Goal: Information Seeking & Learning: Find specific fact

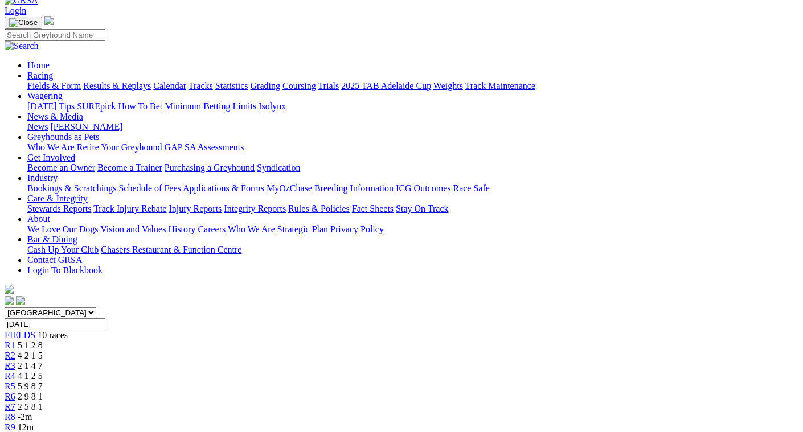
scroll to position [57, 0]
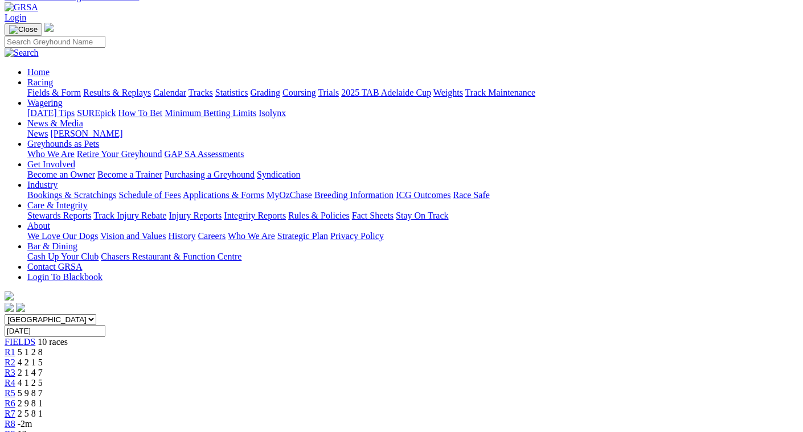
click at [43, 347] on span "5 1 2 8" at bounding box center [30, 352] width 25 height 10
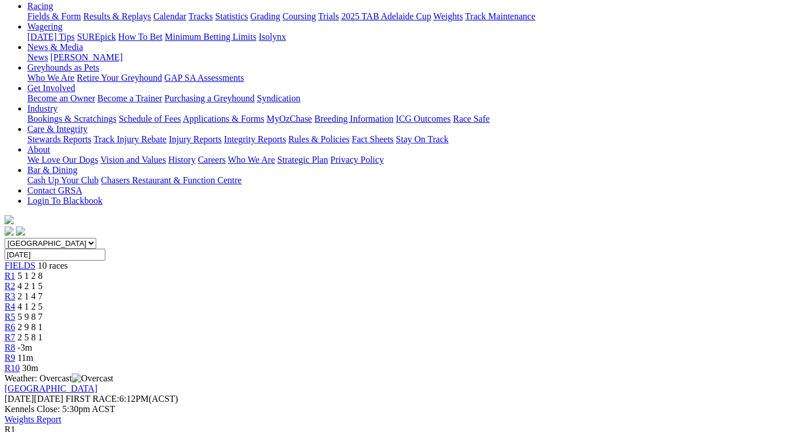
scroll to position [57, 0]
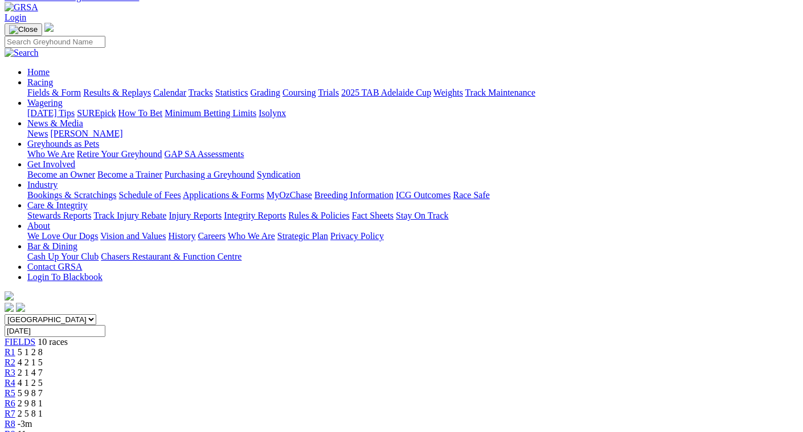
click at [43, 358] on span "4 2 1 5" at bounding box center [30, 363] width 25 height 10
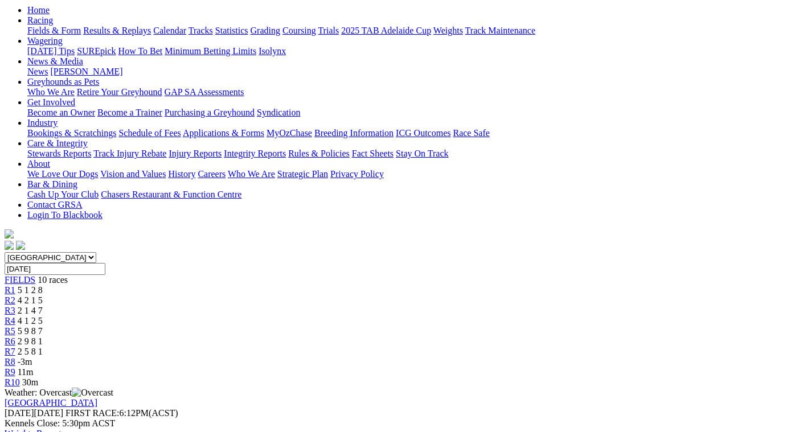
scroll to position [114, 0]
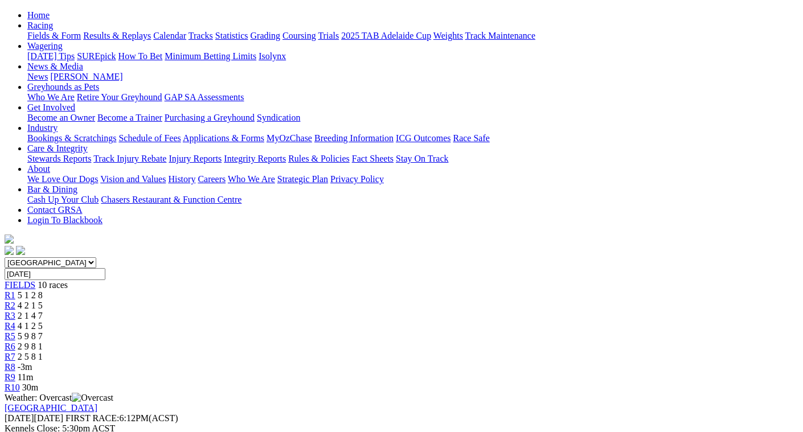
click at [43, 311] on span "2 1 4 7" at bounding box center [30, 316] width 25 height 10
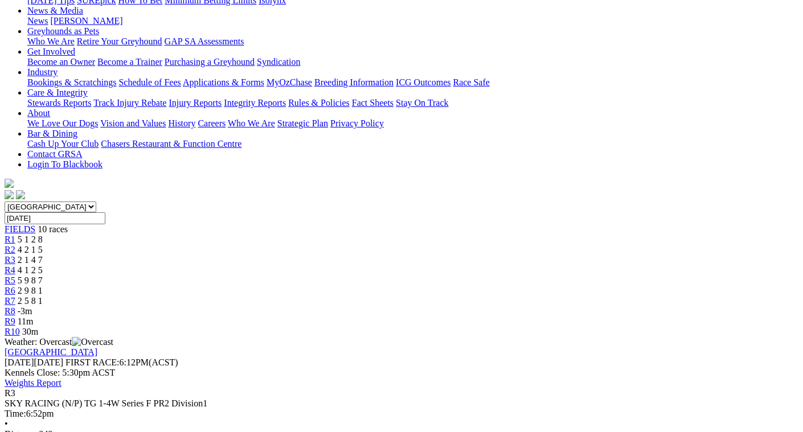
scroll to position [171, 0]
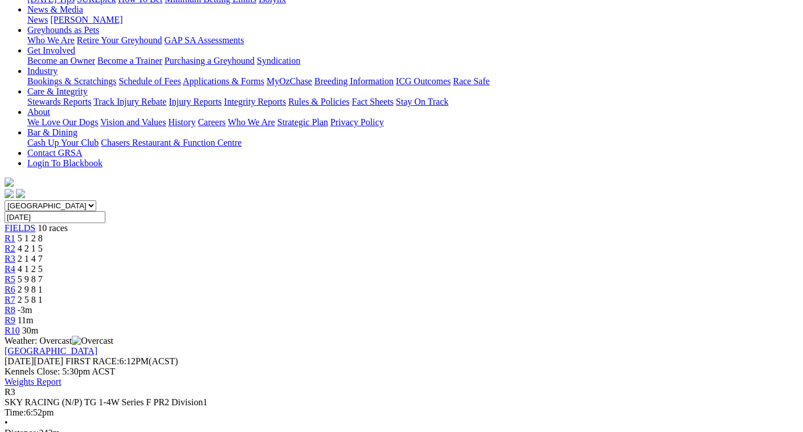
click at [43, 244] on span "4 2 1 5" at bounding box center [30, 249] width 25 height 10
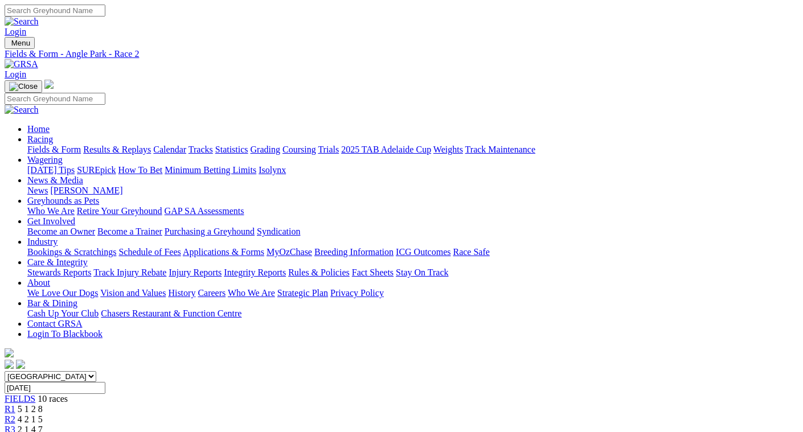
click at [43, 432] on span "4 1 2 5" at bounding box center [30, 440] width 25 height 10
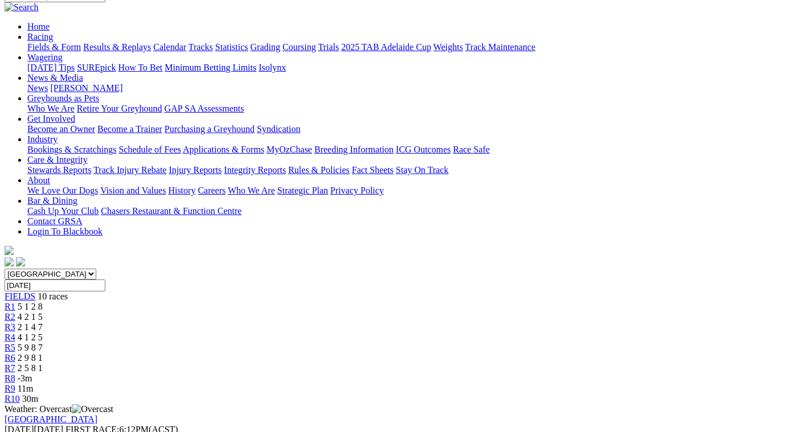
scroll to position [57, 0]
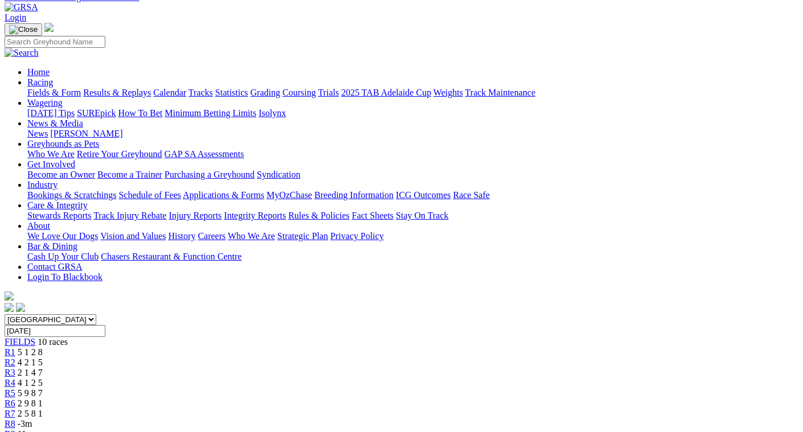
click at [43, 388] on span "5 9 8 7" at bounding box center [30, 393] width 25 height 10
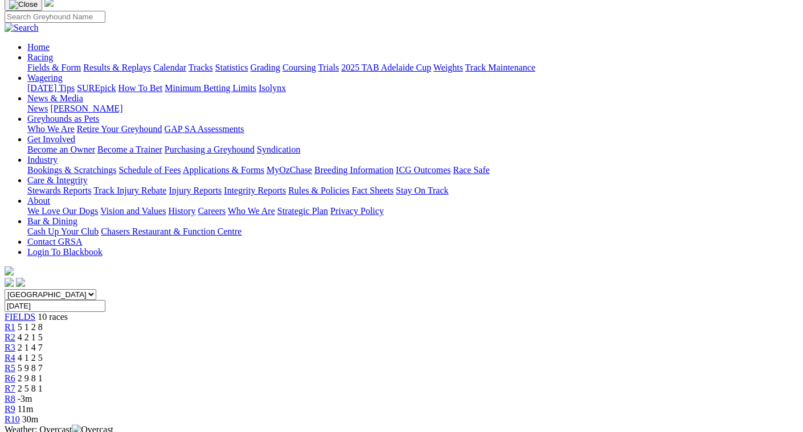
scroll to position [57, 0]
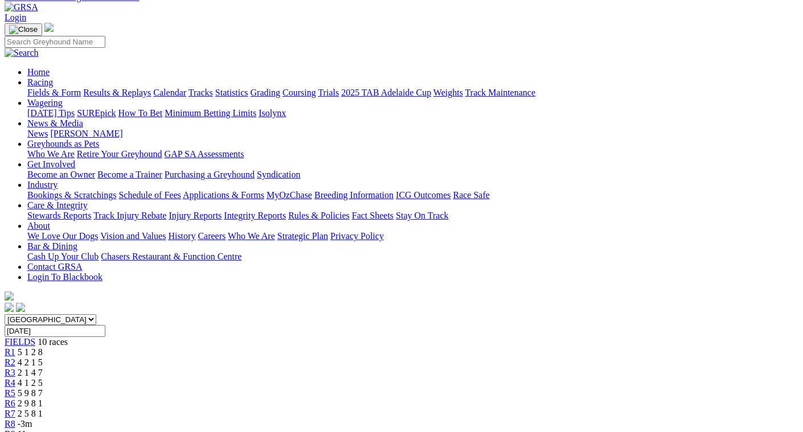
click at [43, 409] on span "2 5 8 1" at bounding box center [30, 414] width 25 height 10
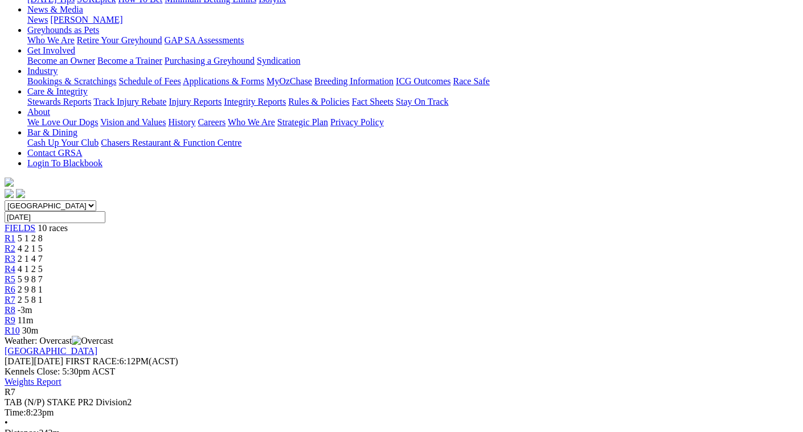
scroll to position [114, 0]
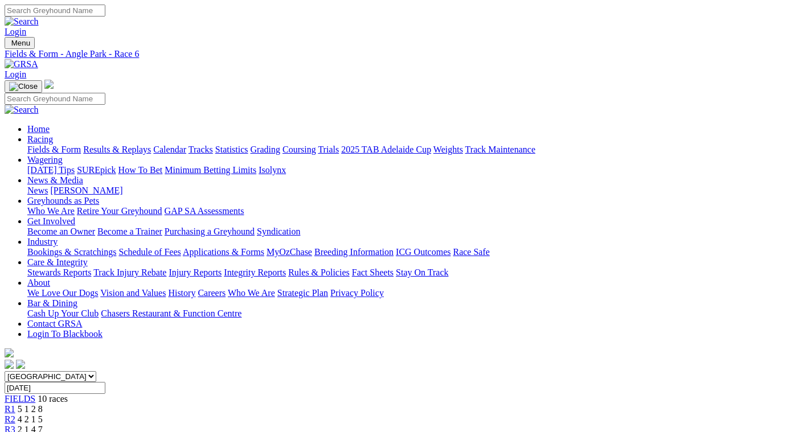
scroll to position [27, 0]
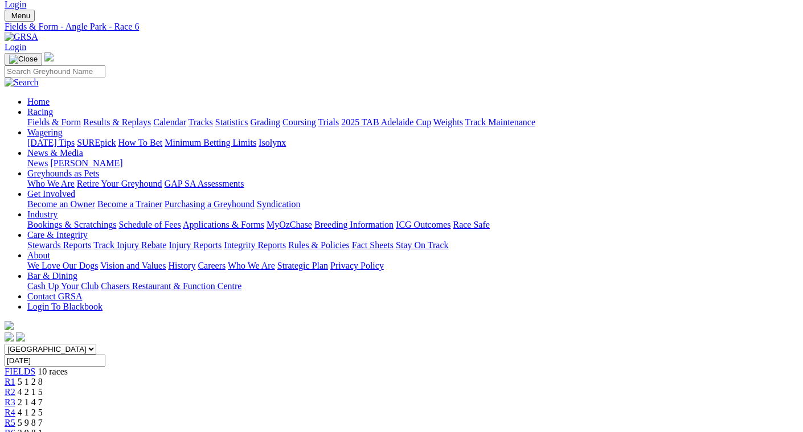
click at [128, 117] on link "Results & Replays" at bounding box center [117, 122] width 68 height 10
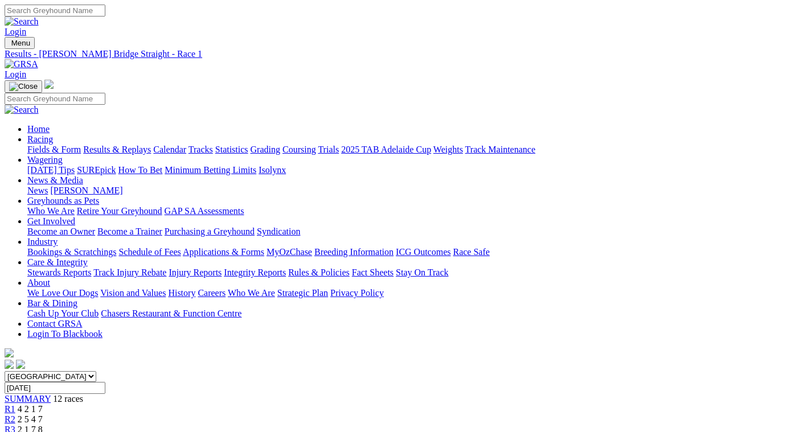
click at [43, 415] on span "2 5 4 7" at bounding box center [30, 420] width 25 height 10
click at [43, 425] on span "2 1 7 8" at bounding box center [30, 430] width 25 height 10
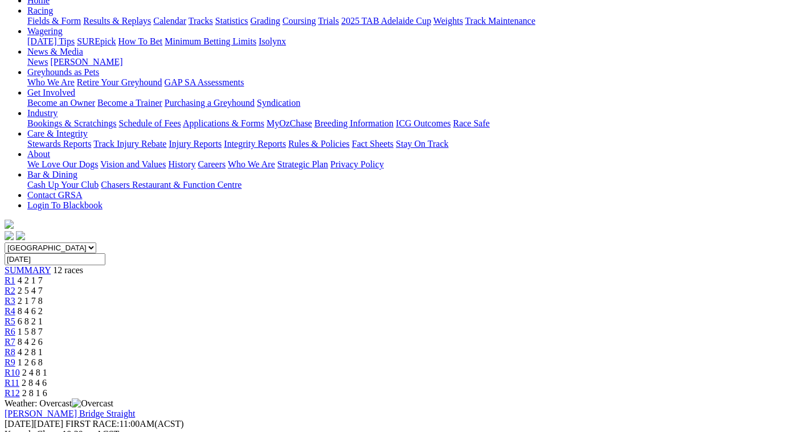
scroll to position [57, 0]
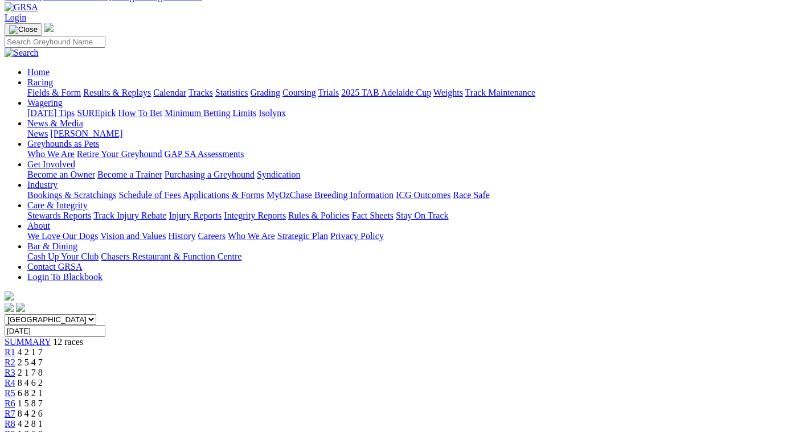
click at [43, 378] on span "8 4 6 2" at bounding box center [30, 383] width 25 height 10
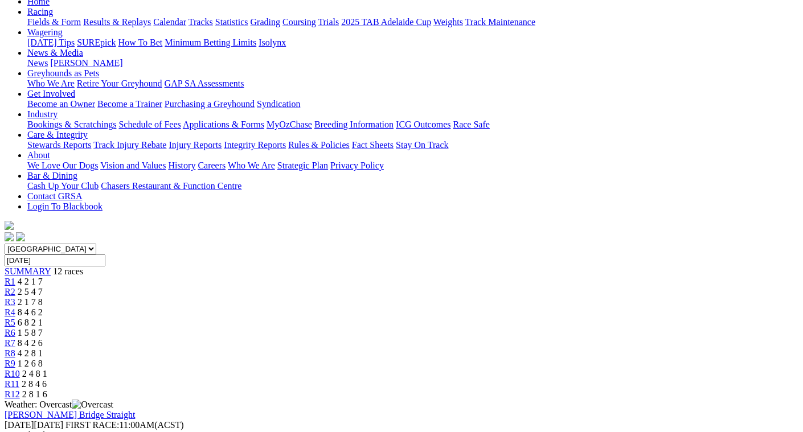
scroll to position [57, 0]
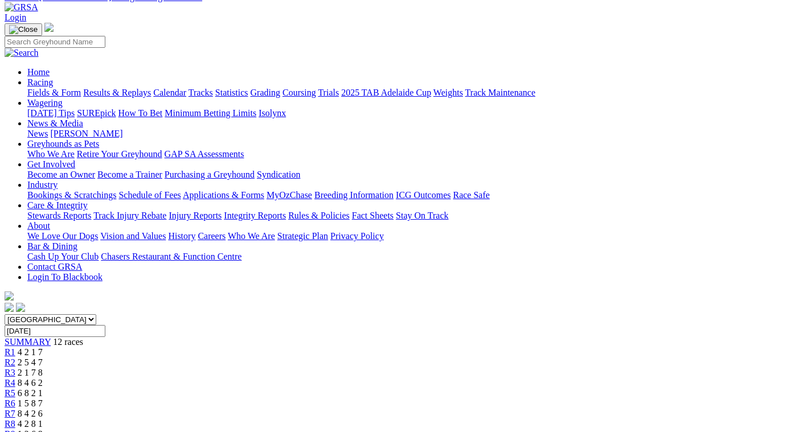
click at [43, 388] on span "6 8 2 1" at bounding box center [30, 393] width 25 height 10
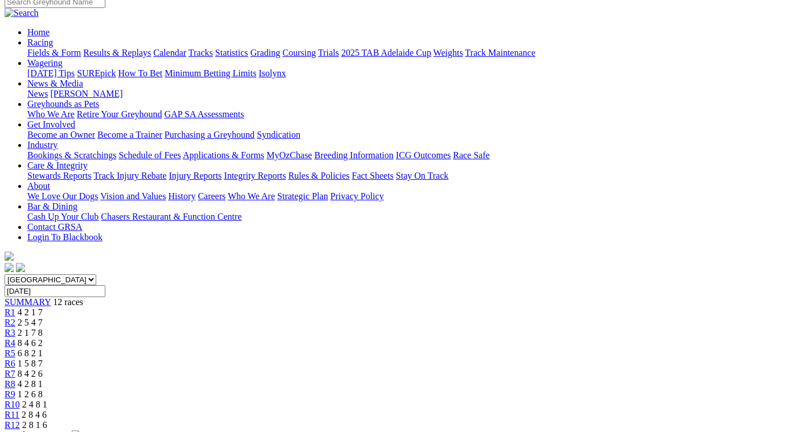
scroll to position [57, 0]
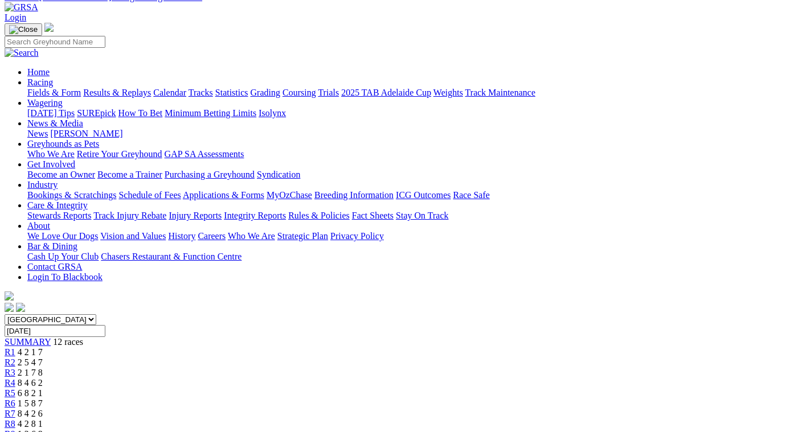
click at [43, 399] on span "1 5 8 7" at bounding box center [30, 404] width 25 height 10
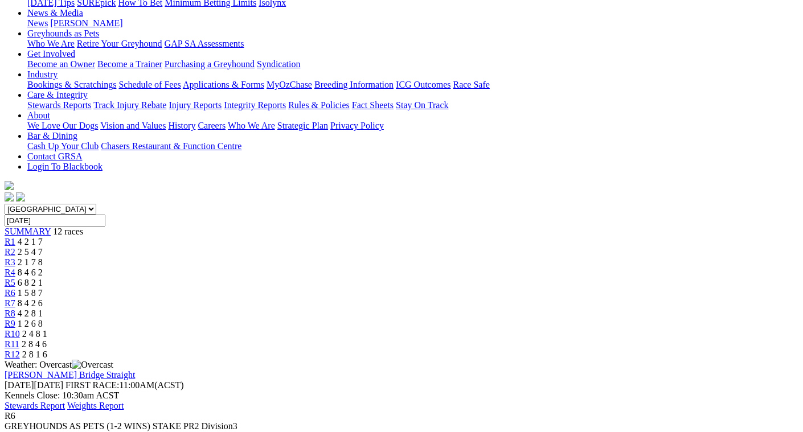
scroll to position [171, 0]
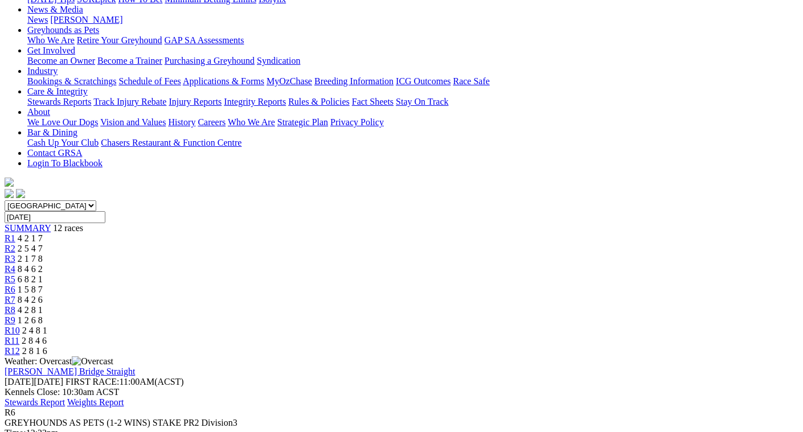
click at [43, 295] on span "8 4 2 6" at bounding box center [30, 300] width 25 height 10
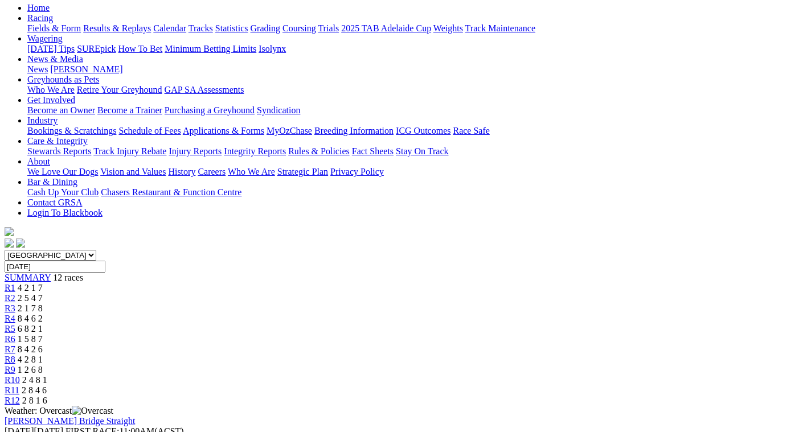
scroll to position [114, 0]
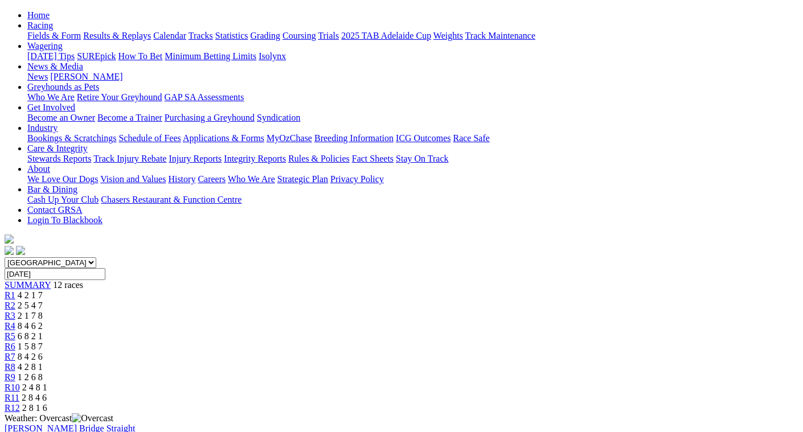
click at [43, 362] on span "4 2 8 1" at bounding box center [30, 367] width 25 height 10
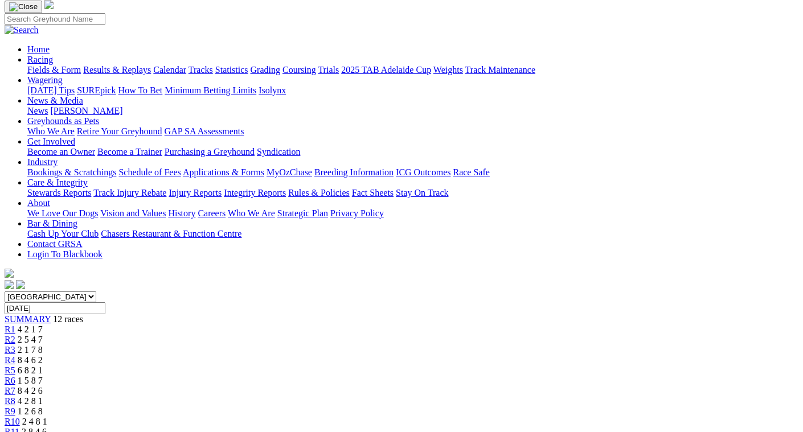
scroll to position [57, 0]
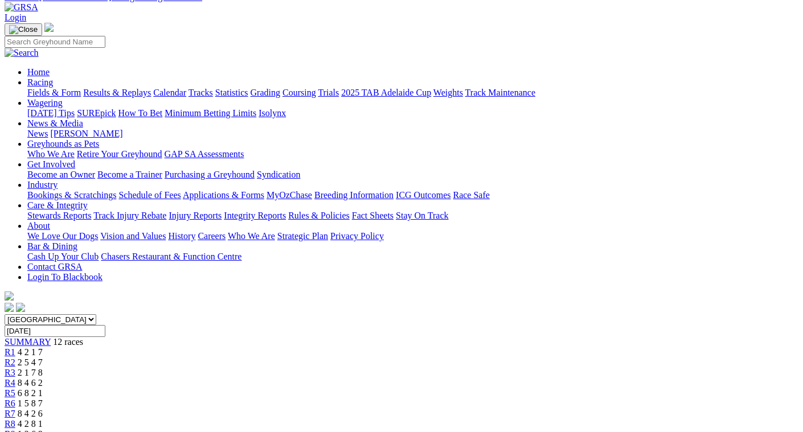
click at [43, 429] on span "1 2 6 8" at bounding box center [30, 434] width 25 height 10
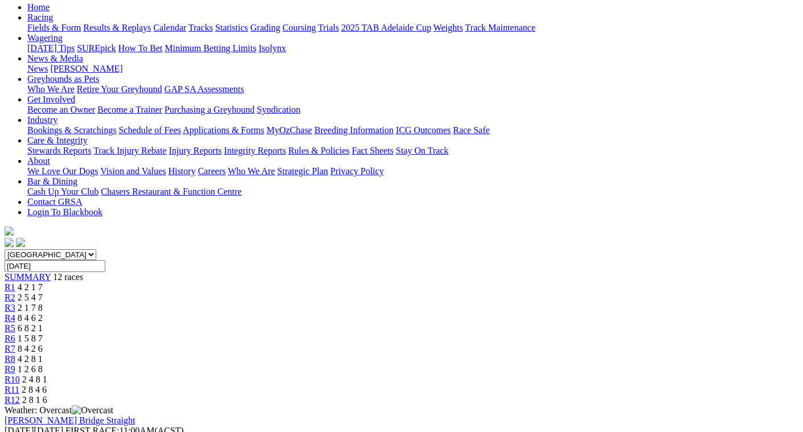
scroll to position [114, 0]
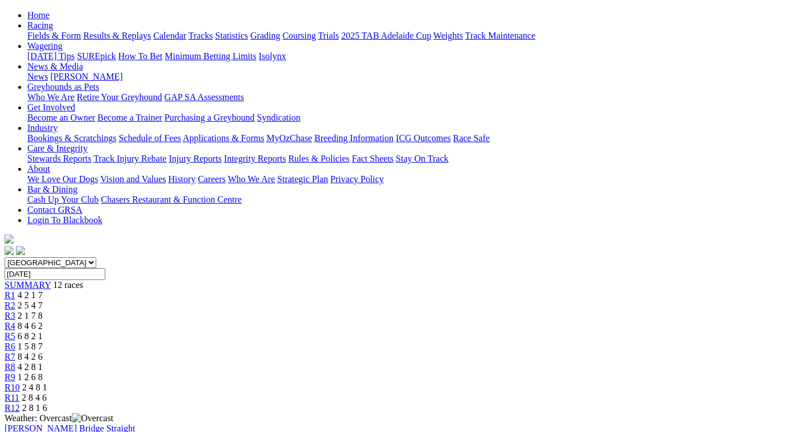
click at [47, 383] on span "2 4 8 1" at bounding box center [34, 388] width 25 height 10
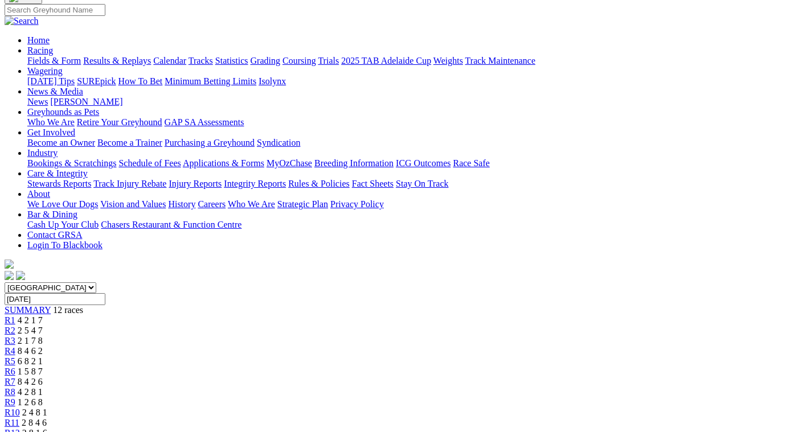
scroll to position [57, 0]
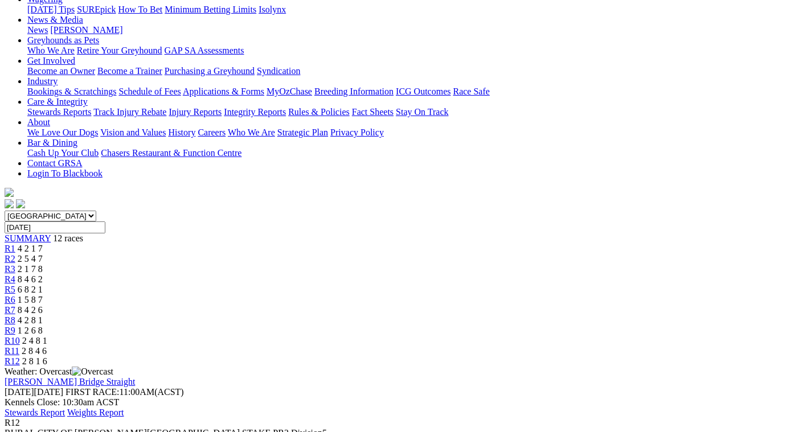
scroll to position [171, 0]
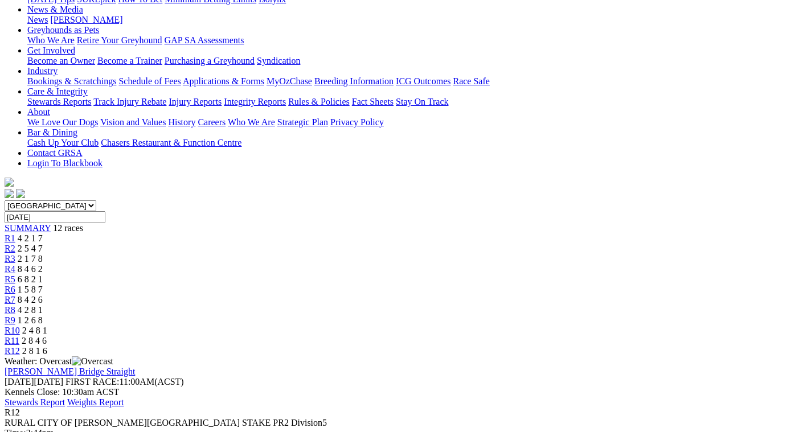
click at [47, 336] on span "2 8 4 6" at bounding box center [34, 341] width 25 height 10
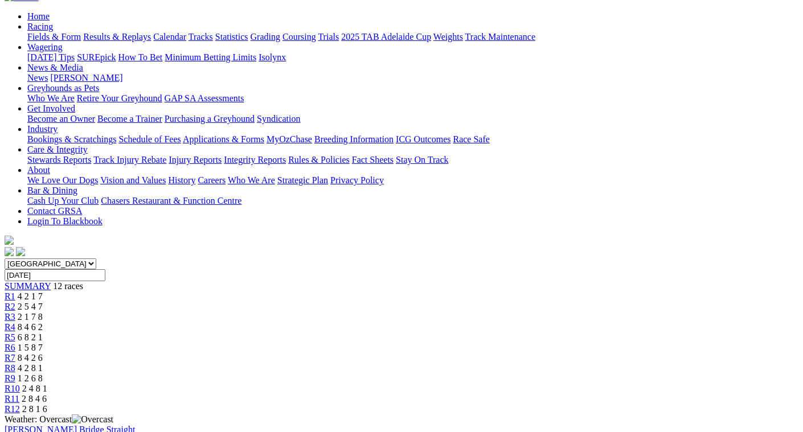
scroll to position [114, 0]
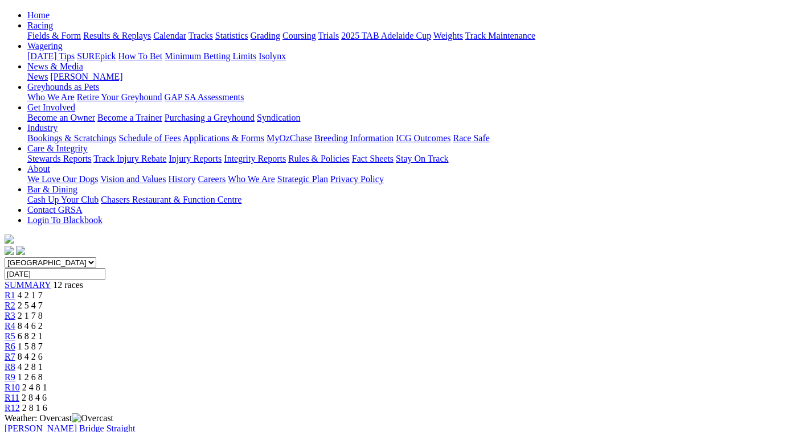
click at [47, 383] on span "2 4 8 1" at bounding box center [34, 388] width 25 height 10
click at [43, 373] on span "1 2 6 8" at bounding box center [30, 378] width 25 height 10
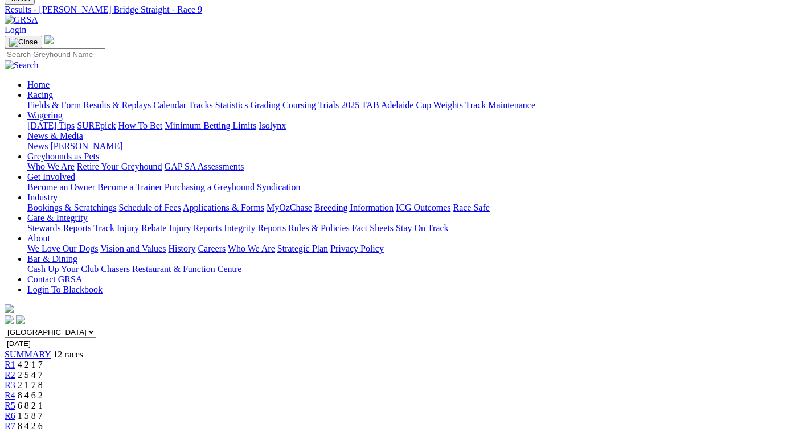
scroll to position [114, 0]
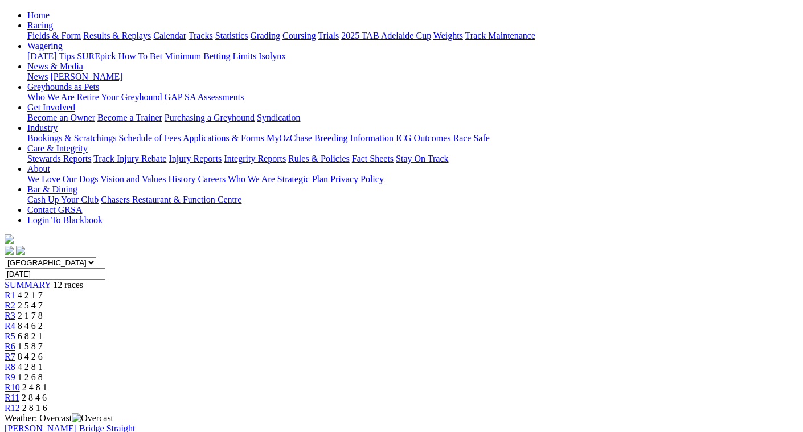
click at [43, 362] on span "4 2 8 1" at bounding box center [30, 367] width 25 height 10
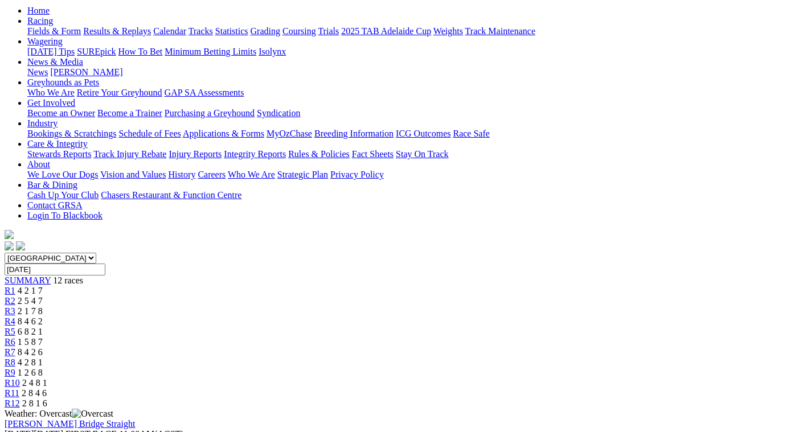
scroll to position [114, 0]
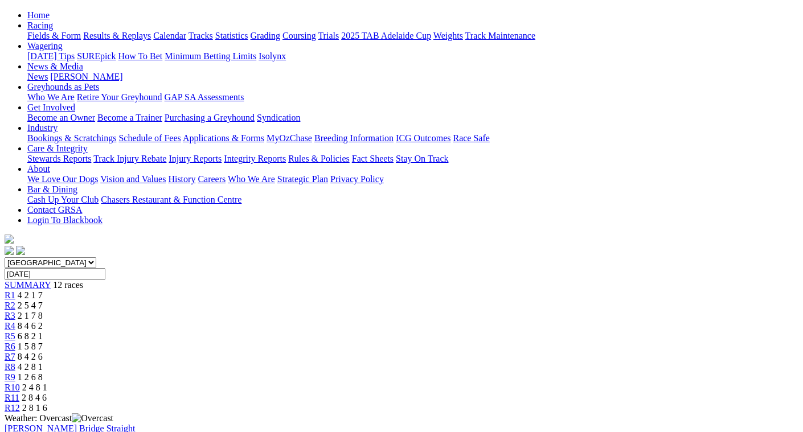
click at [43, 352] on span "8 4 2 6" at bounding box center [30, 357] width 25 height 10
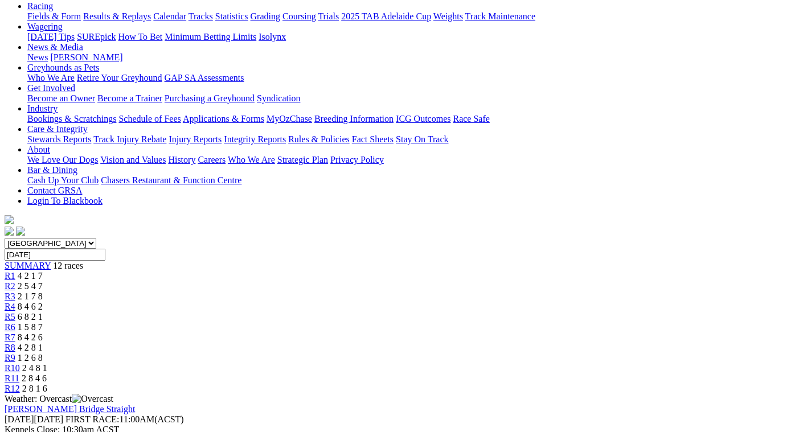
scroll to position [57, 0]
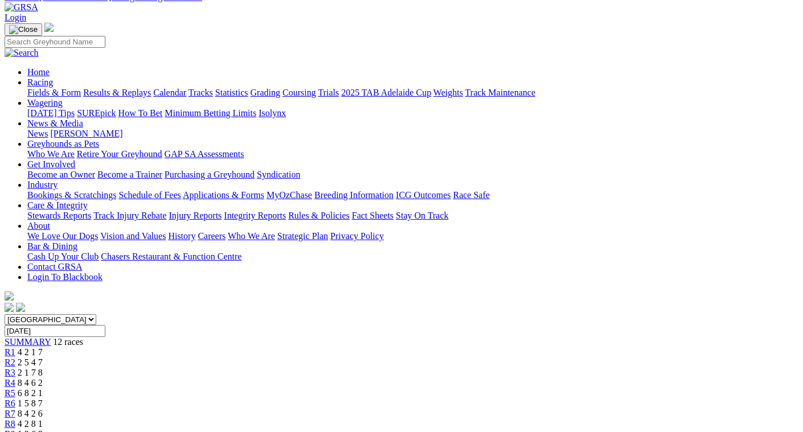
click at [43, 399] on span "1 5 8 7" at bounding box center [30, 404] width 25 height 10
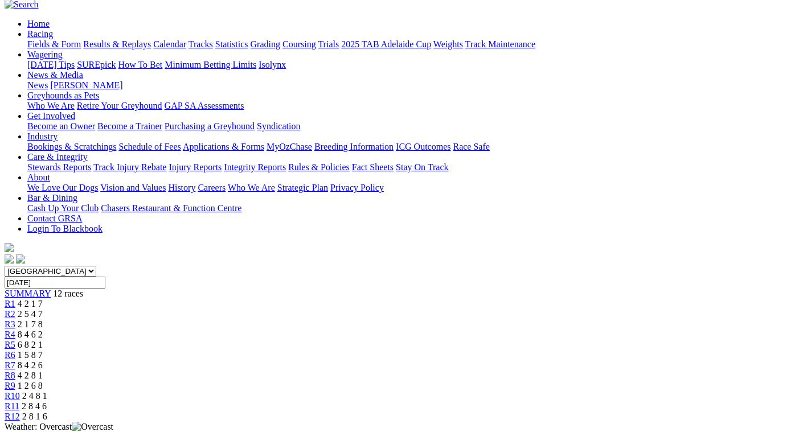
scroll to position [114, 0]
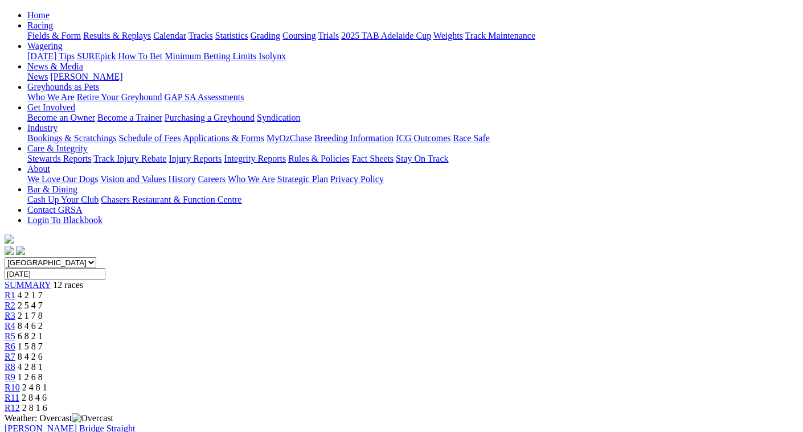
click at [43, 331] on span "6 8 2 1" at bounding box center [30, 336] width 25 height 10
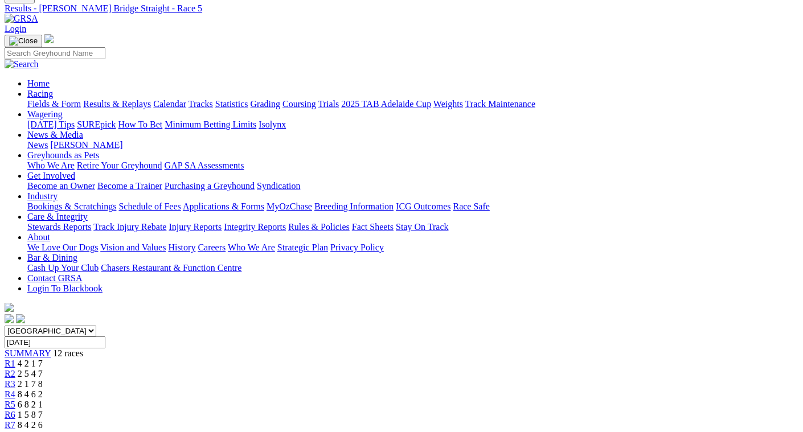
scroll to position [114, 0]
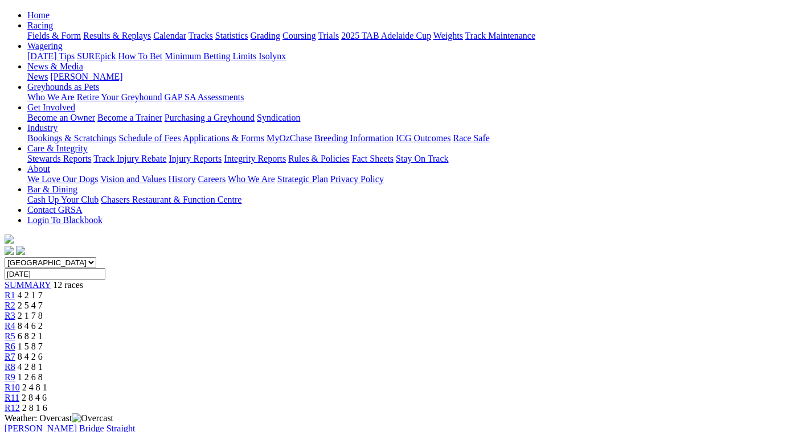
click at [43, 321] on span "8 4 6 2" at bounding box center [30, 326] width 25 height 10
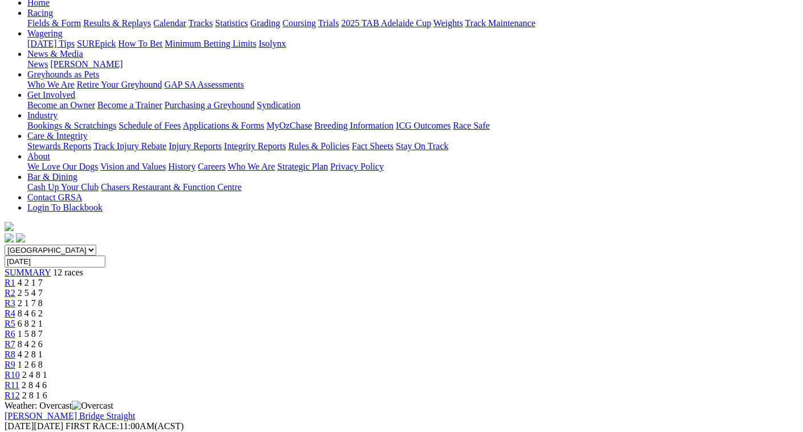
scroll to position [171, 0]
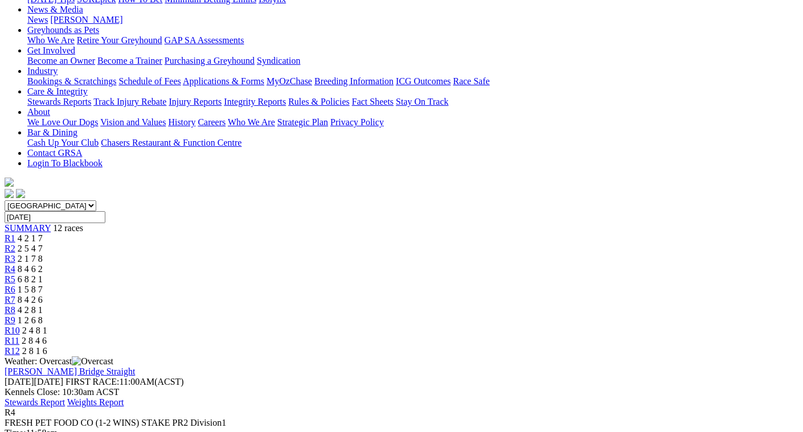
click at [43, 254] on span "2 1 7 8" at bounding box center [30, 259] width 25 height 10
click at [43, 244] on span "2 5 4 7" at bounding box center [30, 249] width 25 height 10
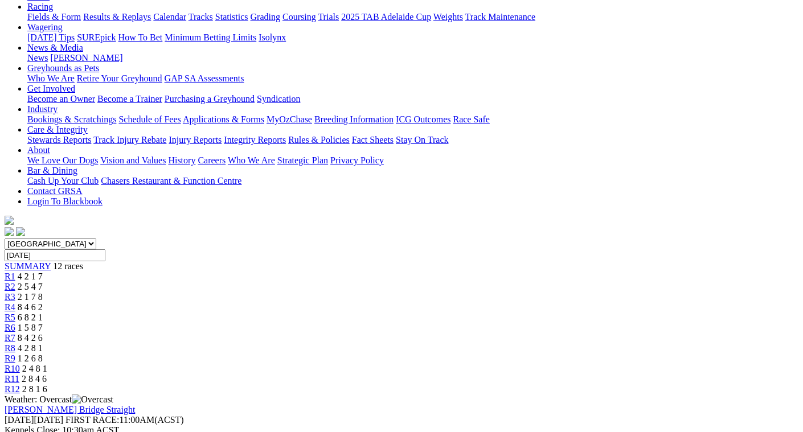
scroll to position [171, 0]
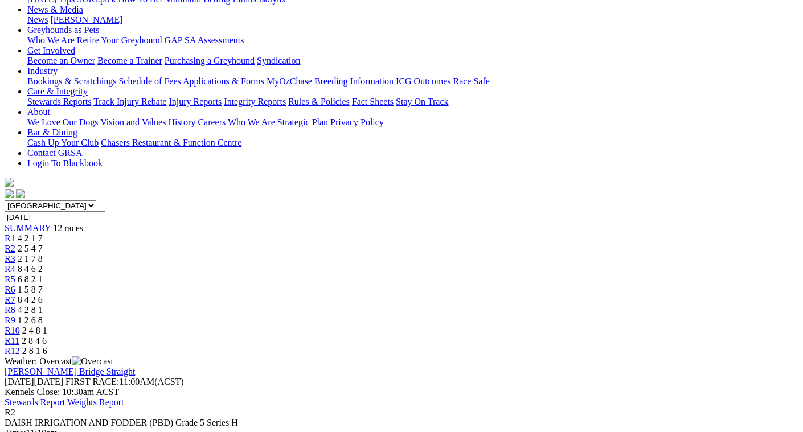
click at [43, 234] on span "4 2 1 7" at bounding box center [30, 239] width 25 height 10
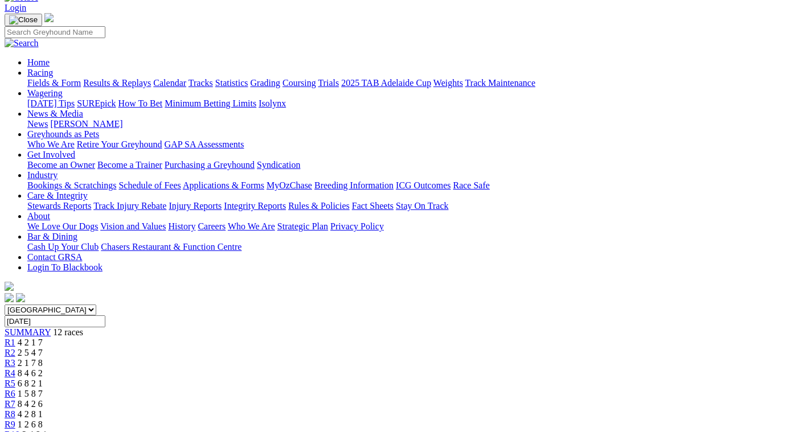
scroll to position [57, 0]
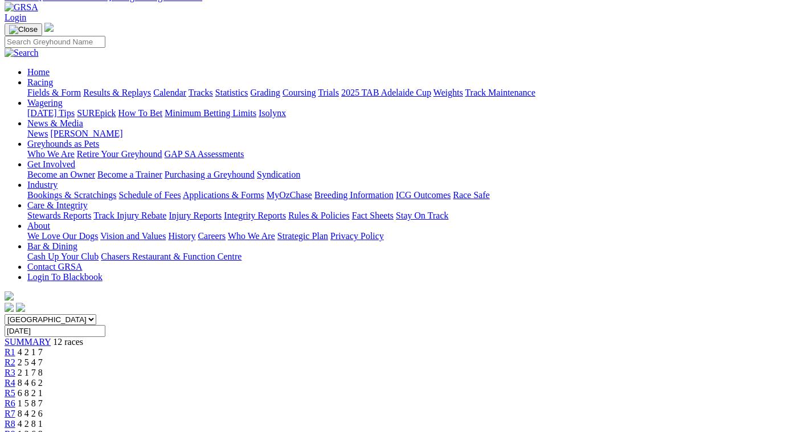
click at [201, 358] on div "R2 2 5 4 7" at bounding box center [402, 363] width 794 height 10
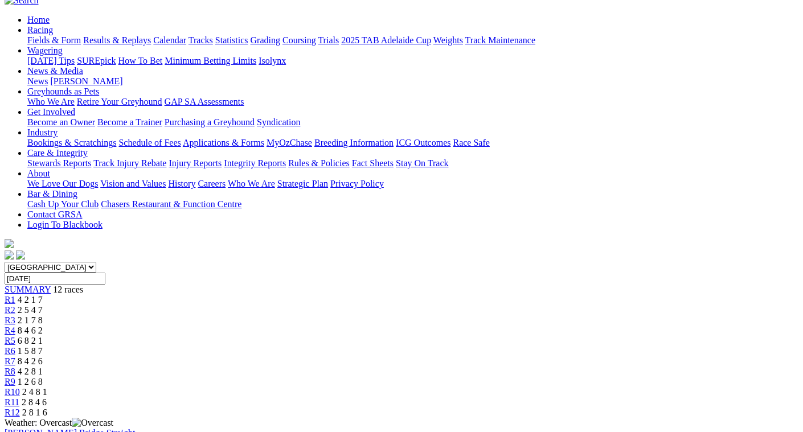
scroll to position [171, 0]
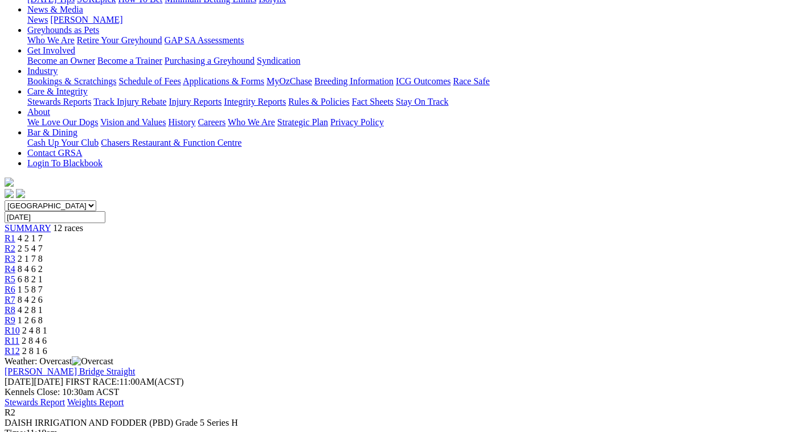
click at [43, 254] on span "2 1 7 8" at bounding box center [30, 259] width 25 height 10
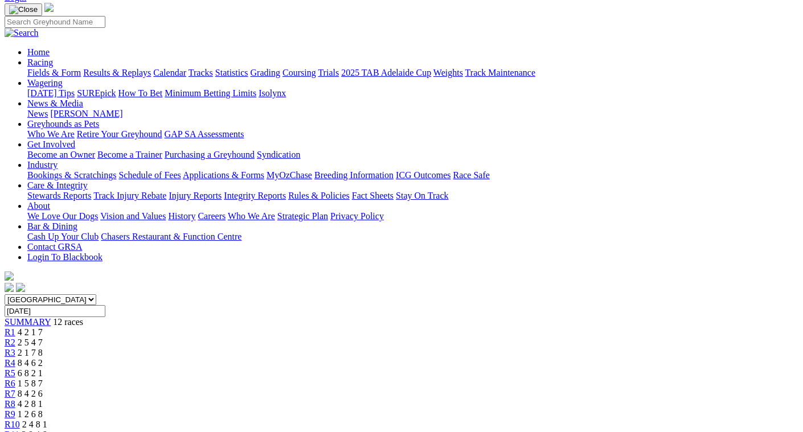
scroll to position [57, 0]
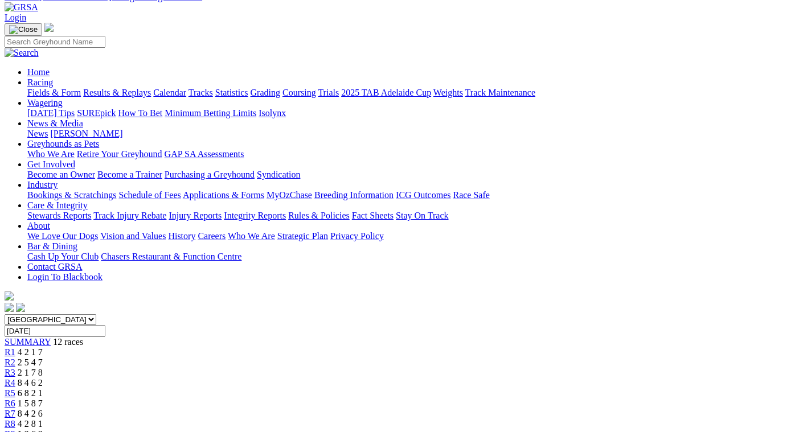
click at [43, 368] on span "2 1 7 8" at bounding box center [30, 373] width 25 height 10
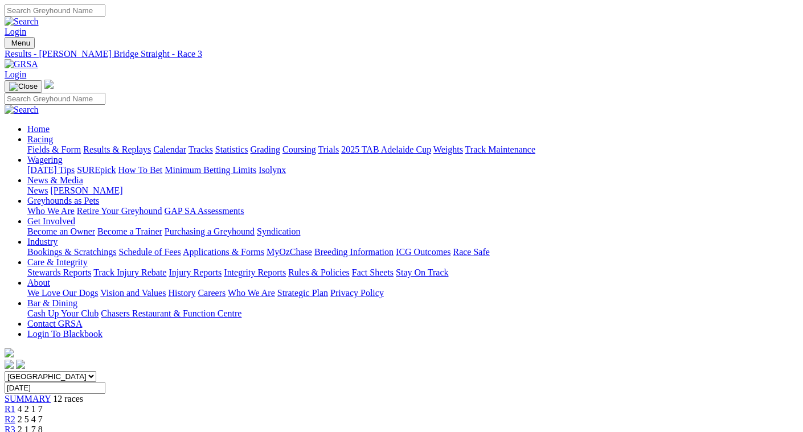
click at [43, 432] on span "8 4 6 2" at bounding box center [30, 440] width 25 height 10
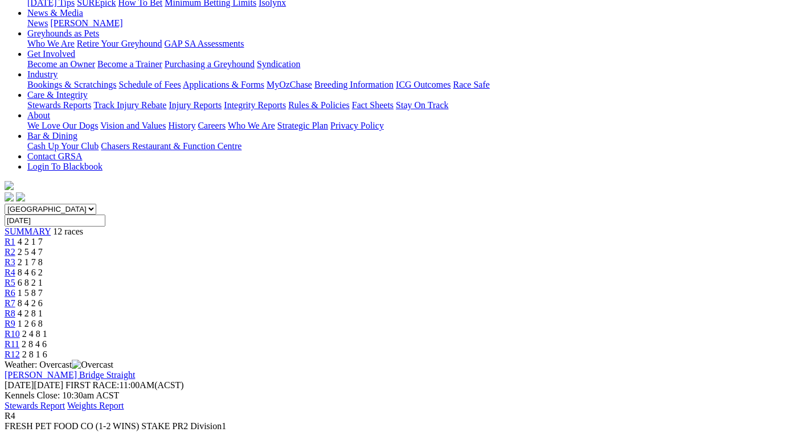
scroll to position [171, 0]
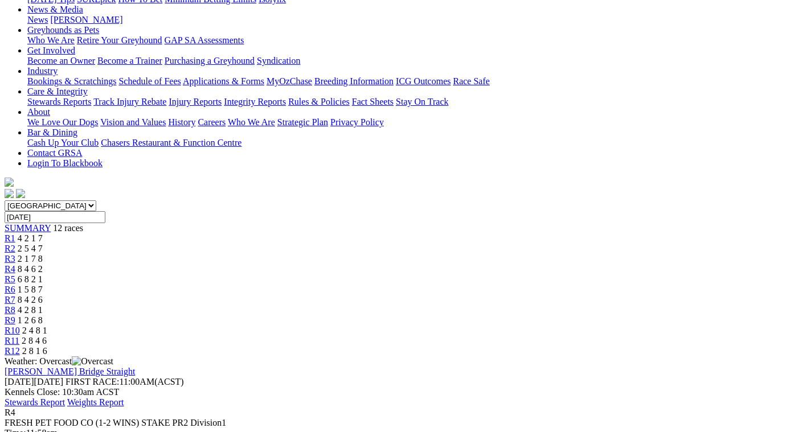
click at [43, 275] on span "6 8 2 1" at bounding box center [30, 280] width 25 height 10
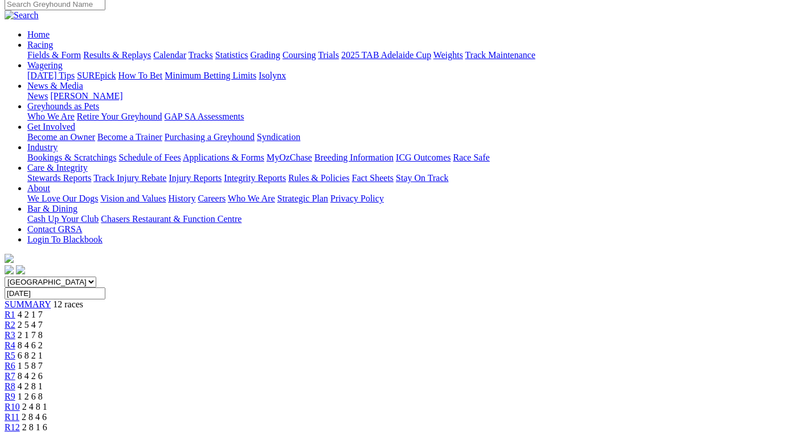
scroll to position [114, 0]
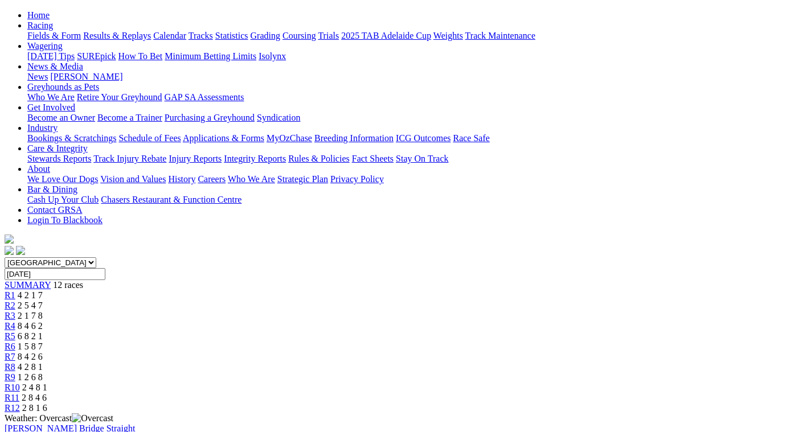
click at [43, 342] on span "1 5 8 7" at bounding box center [30, 347] width 25 height 10
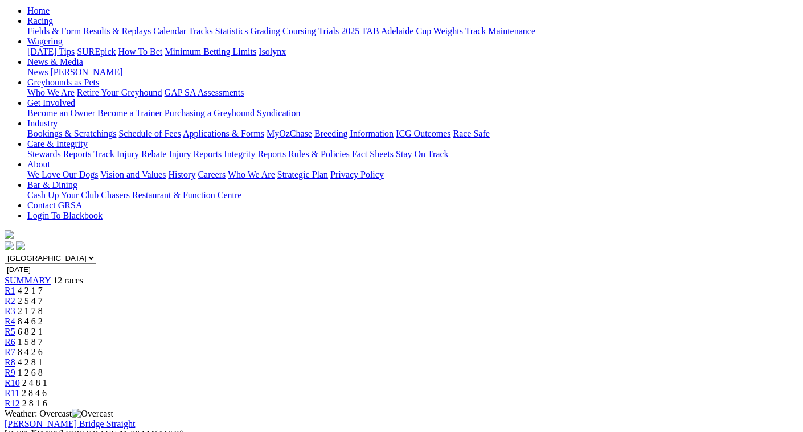
scroll to position [114, 0]
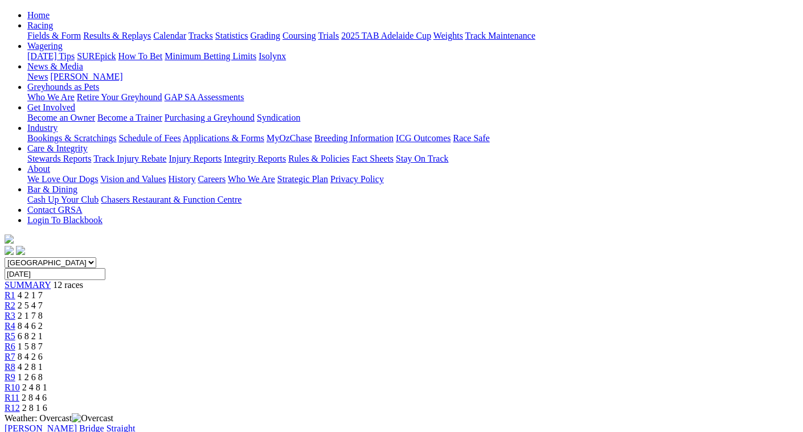
click at [43, 352] on span "8 4 2 6" at bounding box center [30, 357] width 25 height 10
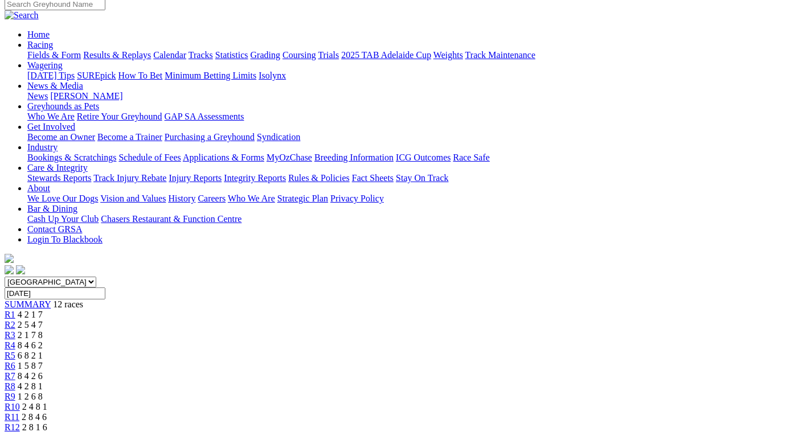
scroll to position [57, 0]
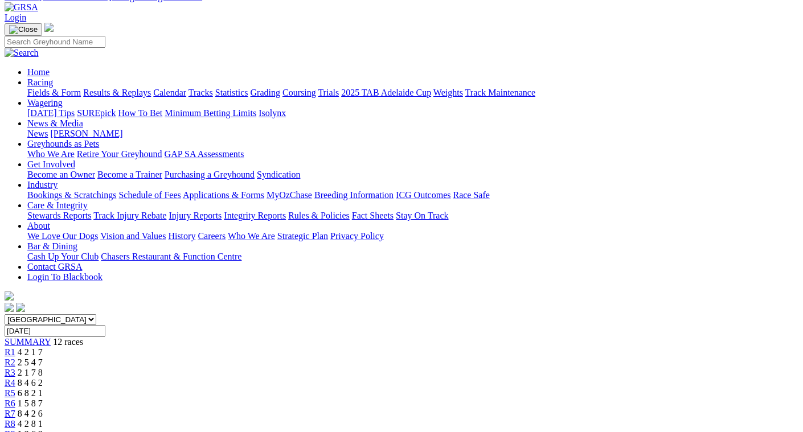
click at [43, 419] on span "4 2 8 1" at bounding box center [30, 424] width 25 height 10
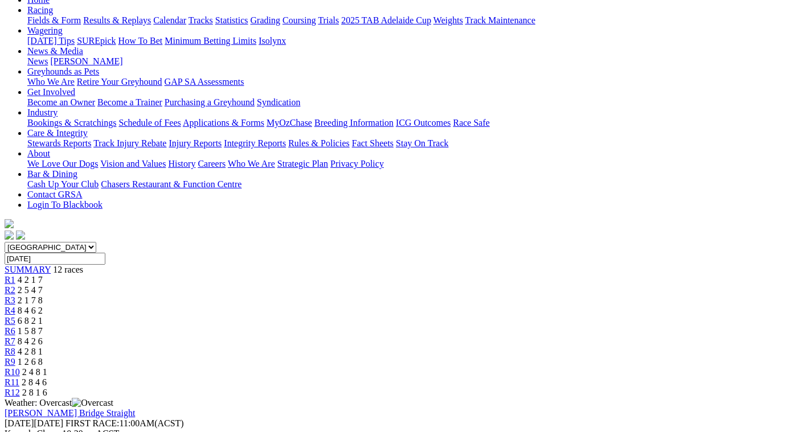
scroll to position [114, 0]
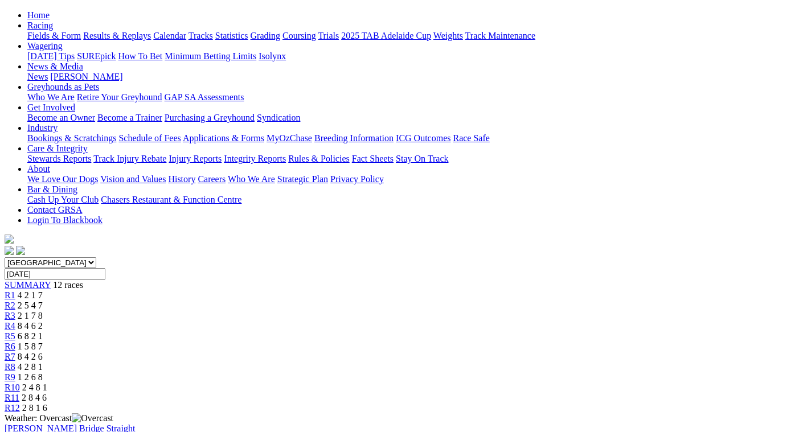
click at [43, 373] on span "1 2 6 8" at bounding box center [30, 378] width 25 height 10
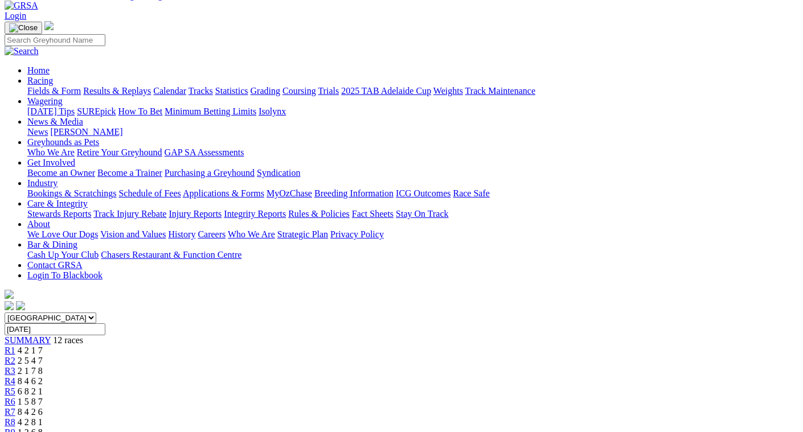
scroll to position [57, 0]
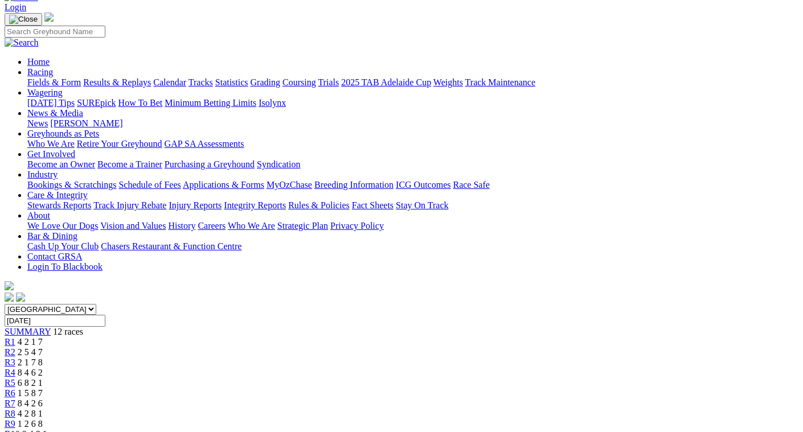
scroll to position [57, 0]
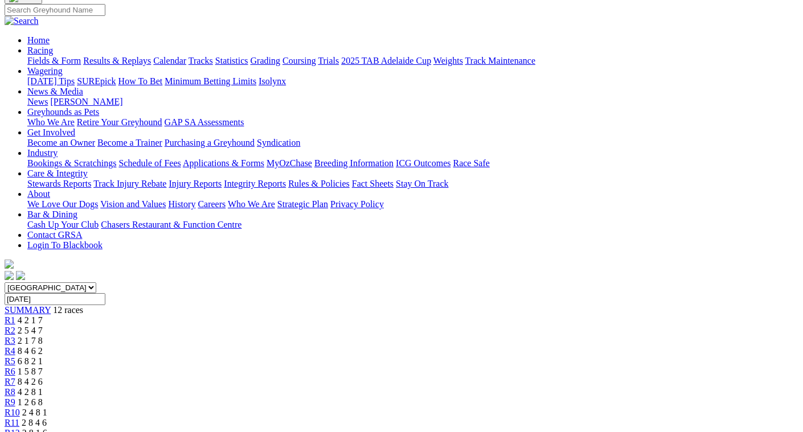
scroll to position [57, 0]
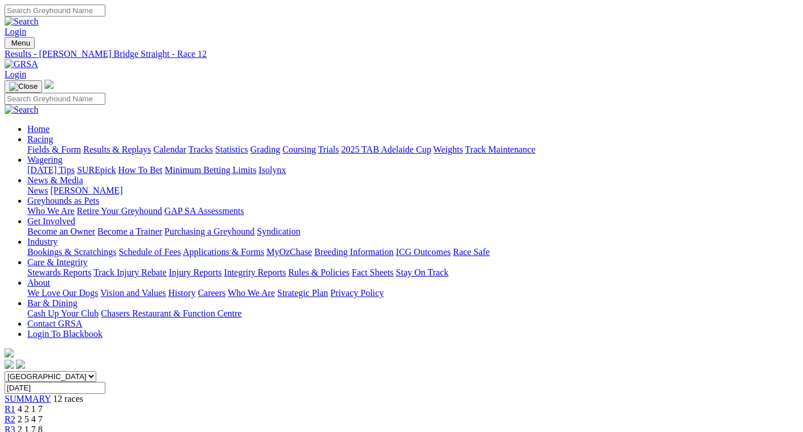
click at [123, 145] on link "Results & Replays" at bounding box center [117, 150] width 68 height 10
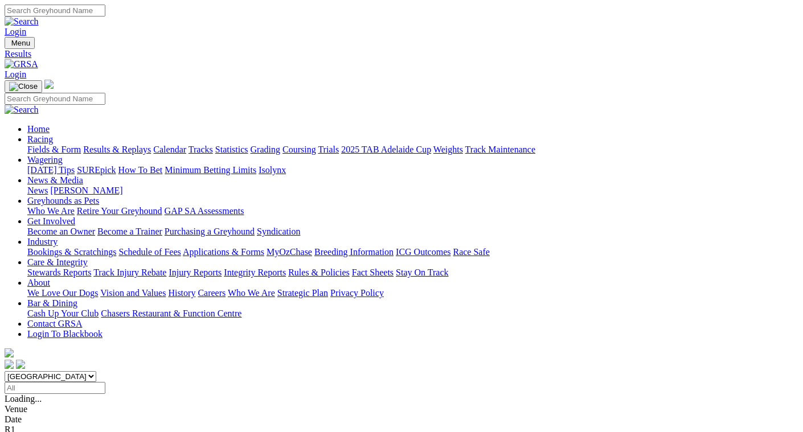
click at [121, 145] on link "Results & Replays" at bounding box center [117, 150] width 68 height 10
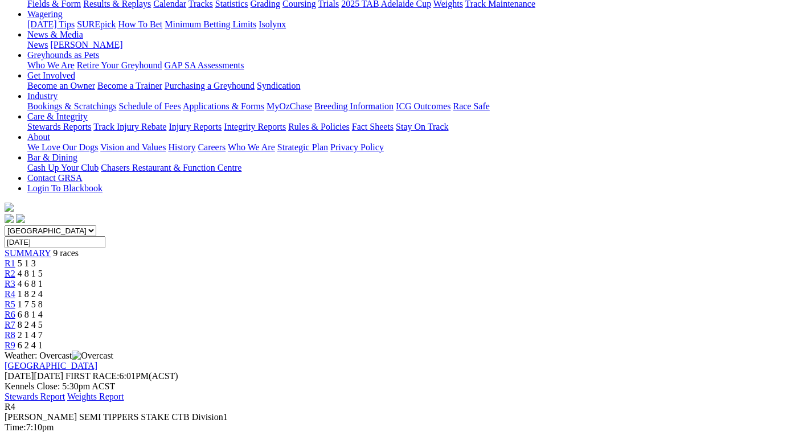
scroll to position [88, 0]
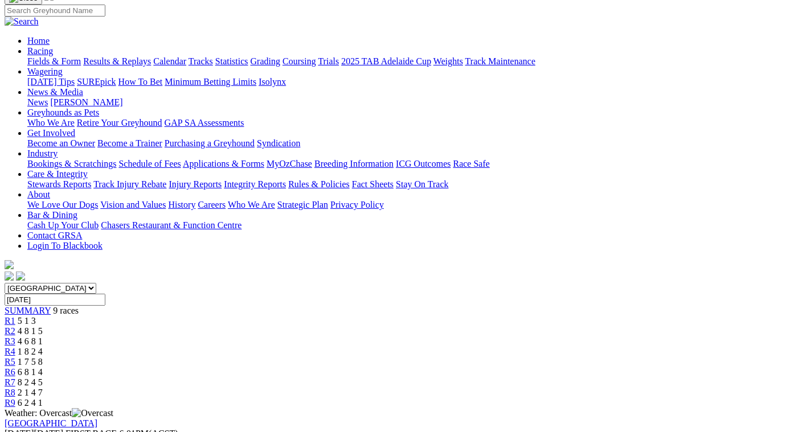
click at [36, 316] on span "5 1 3" at bounding box center [27, 321] width 18 height 10
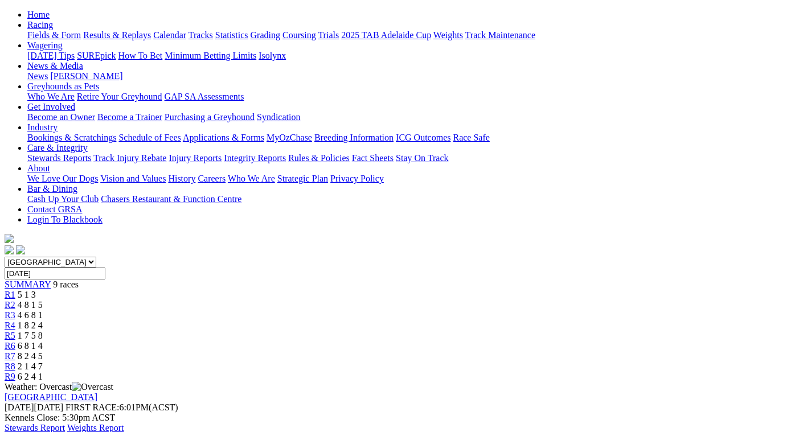
scroll to position [114, 0]
click at [43, 301] on span "4 8 1 5" at bounding box center [30, 306] width 25 height 10
click at [43, 311] on span "4 6 8 1" at bounding box center [30, 316] width 25 height 10
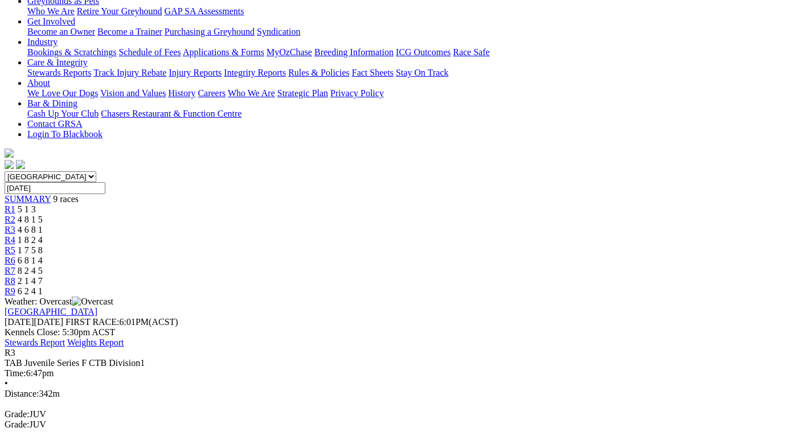
scroll to position [171, 0]
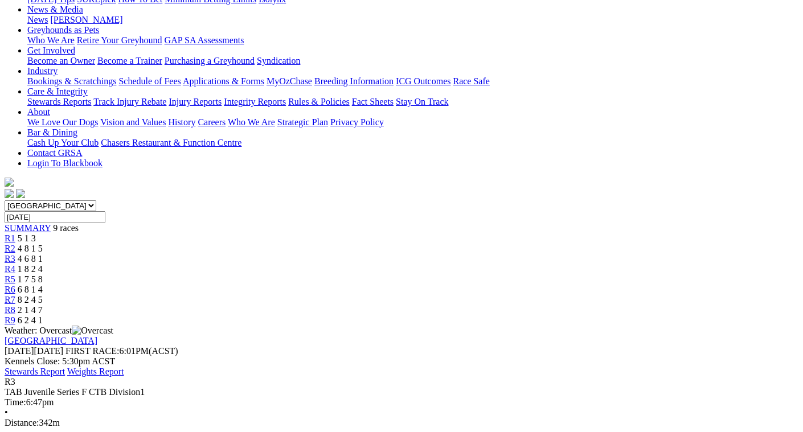
click at [43, 264] on span "1 8 2 4" at bounding box center [30, 269] width 25 height 10
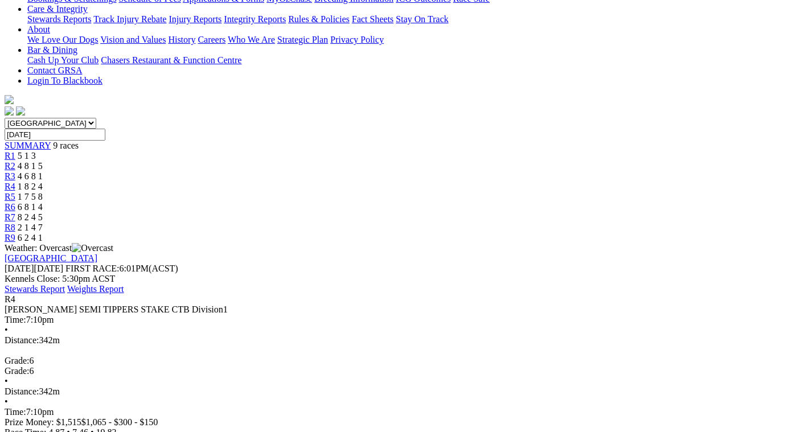
scroll to position [285, 0]
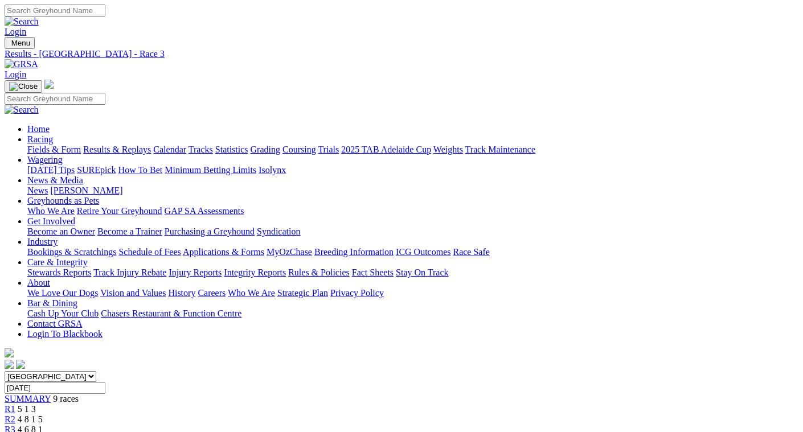
click at [36, 145] on link "Fields & Form" at bounding box center [54, 150] width 54 height 10
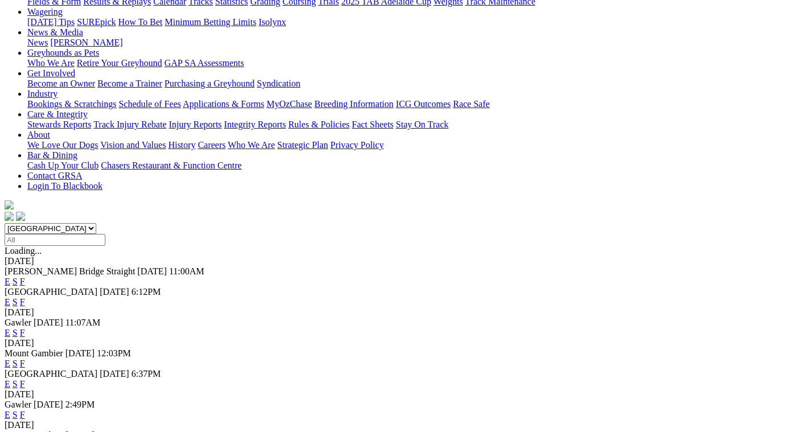
scroll to position [171, 0]
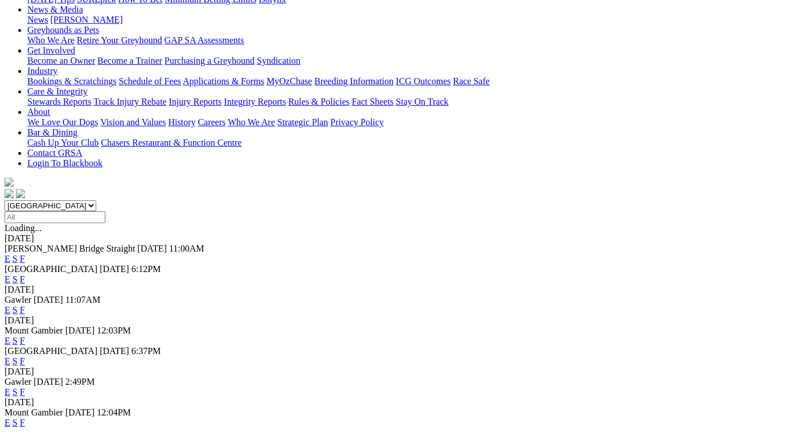
click at [25, 305] on link "F" at bounding box center [22, 310] width 5 height 10
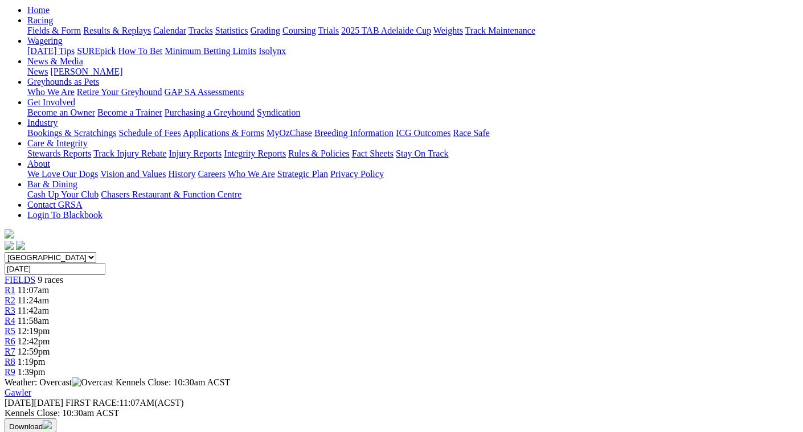
scroll to position [57, 0]
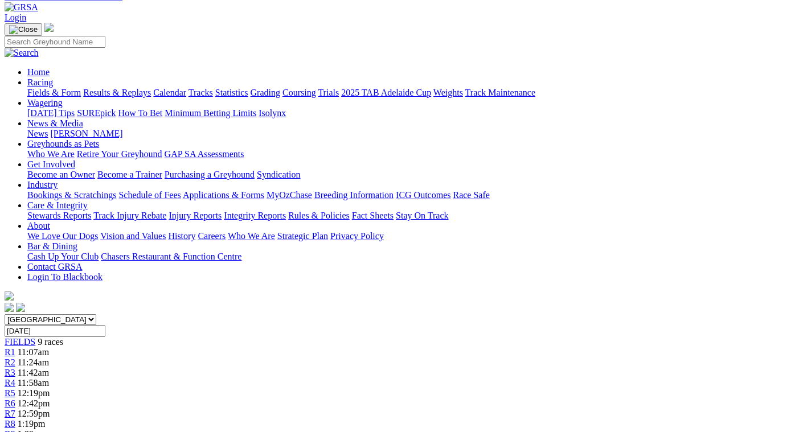
click at [121, 88] on link "Results & Replays" at bounding box center [117, 93] width 68 height 10
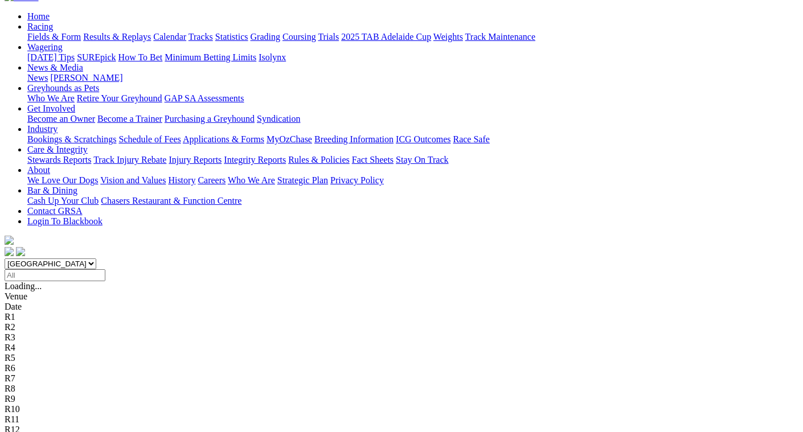
scroll to position [114, 0]
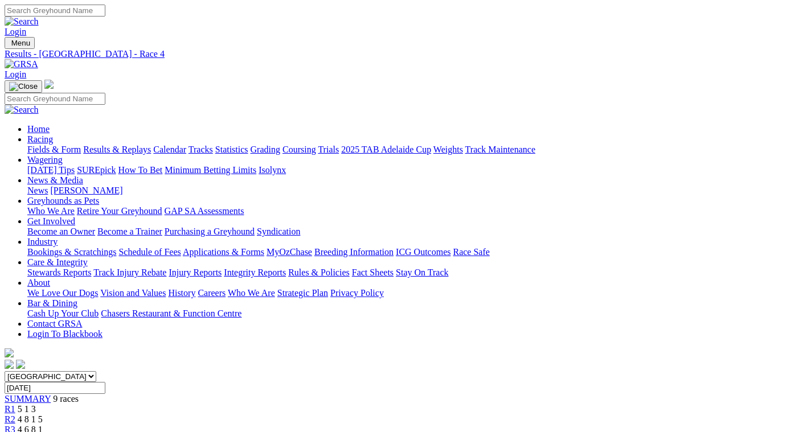
click at [43, 415] on span "4 8 1 5" at bounding box center [30, 420] width 25 height 10
click at [118, 145] on link "Results & Replays" at bounding box center [117, 150] width 68 height 10
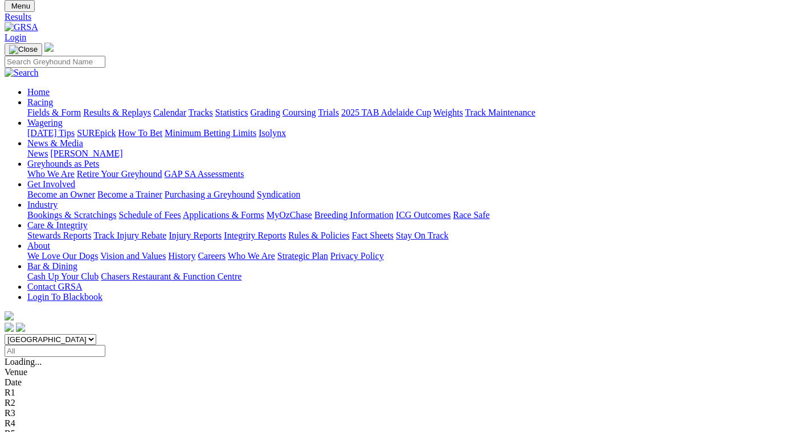
scroll to position [57, 0]
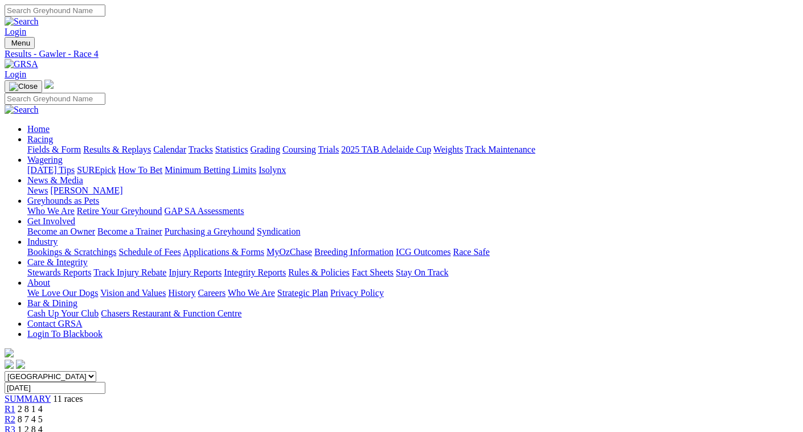
scroll to position [171, 0]
